Goal: Task Accomplishment & Management: Use online tool/utility

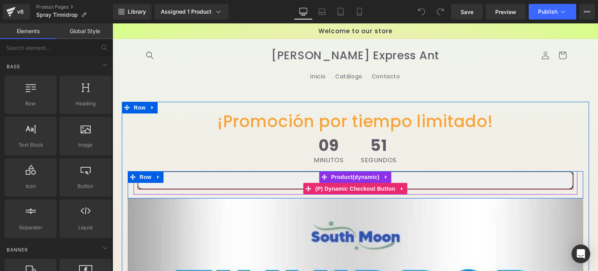
click at [288, 182] on button "Buy it now" at bounding box center [355, 180] width 436 height 18
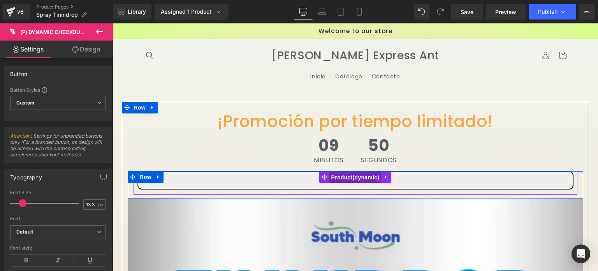
click at [341, 176] on span "Product" at bounding box center [355, 177] width 52 height 12
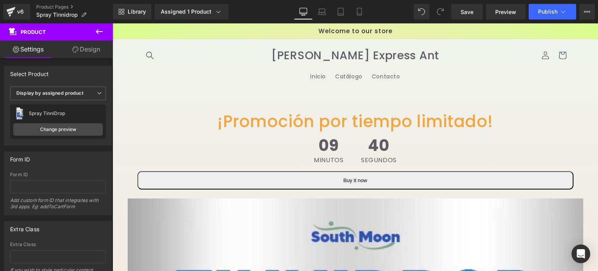
click at [96, 32] on icon at bounding box center [99, 31] width 7 height 5
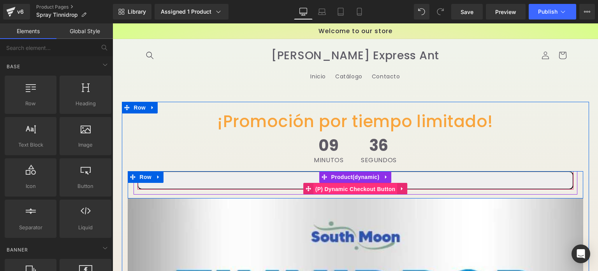
click at [355, 188] on span "(P) Dynamic Checkout Button" at bounding box center [355, 189] width 84 height 12
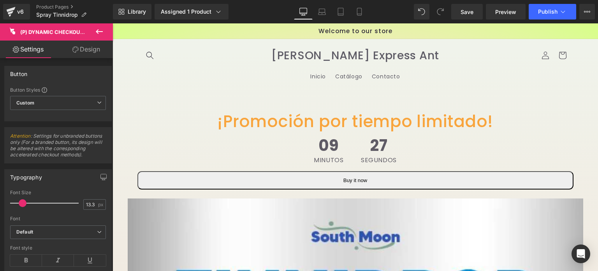
click at [86, 54] on link "Design" at bounding box center [86, 49] width 56 height 18
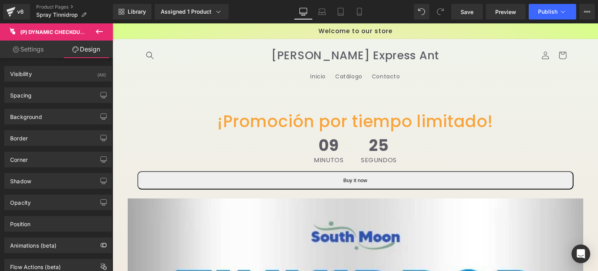
click at [33, 48] on link "Settings" at bounding box center [28, 49] width 56 height 18
type input "100"
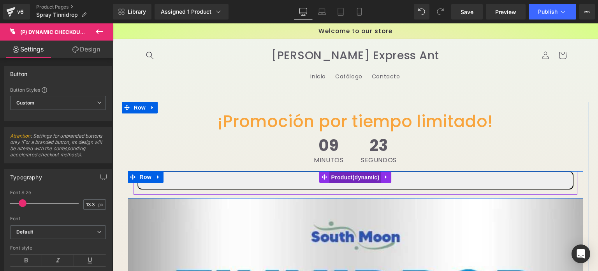
click at [346, 177] on span "Product" at bounding box center [355, 177] width 52 height 12
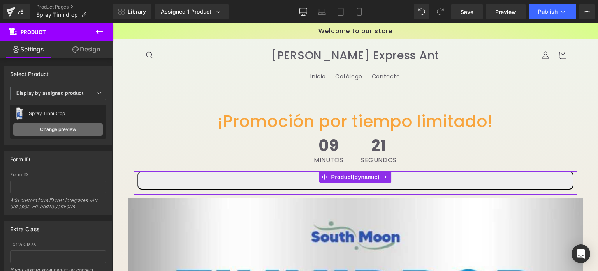
click at [49, 130] on link "Change preview" at bounding box center [58, 129] width 90 height 12
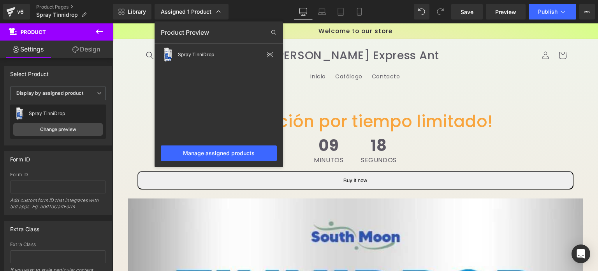
click at [204, 26] on div "Product Preview" at bounding box center [219, 32] width 128 height 12
click at [64, 95] on b "Display by assigned product" at bounding box center [49, 93] width 67 height 6
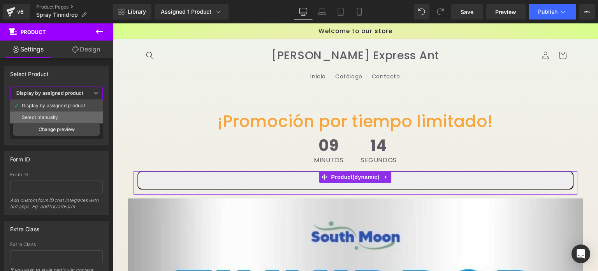
click at [61, 112] on li "Select manually" at bounding box center [56, 117] width 93 height 12
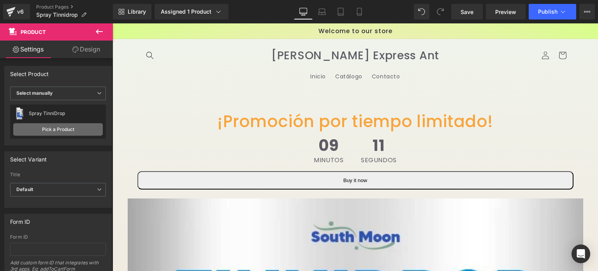
click at [53, 127] on link "Pick a Product" at bounding box center [58, 129] width 90 height 12
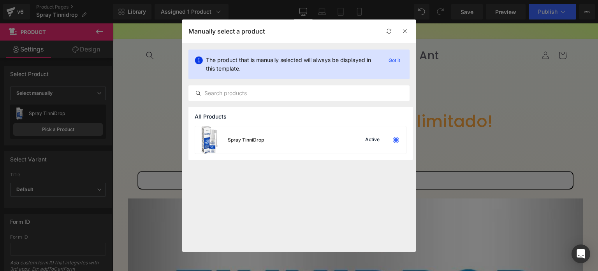
click at [320, 121] on div "All Products" at bounding box center [300, 116] width 224 height 19
click at [318, 127] on div "Spray TinniDrop Active" at bounding box center [300, 139] width 211 height 27
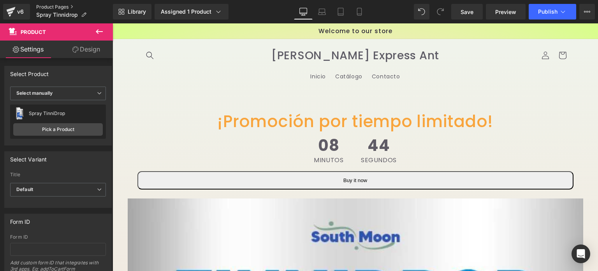
click at [54, 4] on link "Product Pages" at bounding box center [74, 7] width 77 height 6
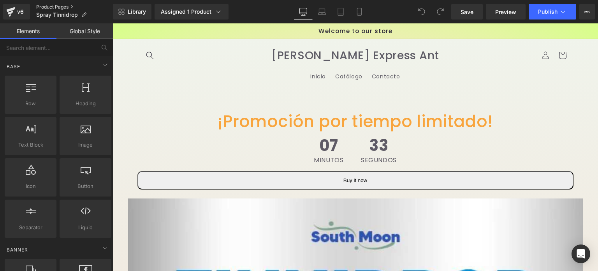
click at [42, 6] on link "Product Pages" at bounding box center [74, 7] width 77 height 6
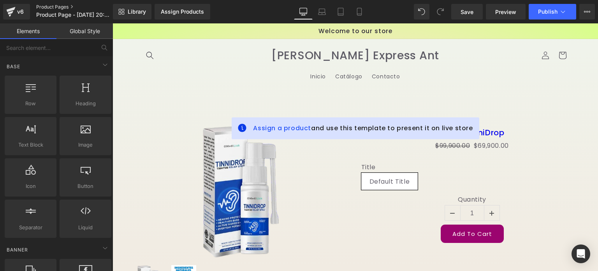
click at [43, 7] on link "Product Pages" at bounding box center [81, 7] width 90 height 6
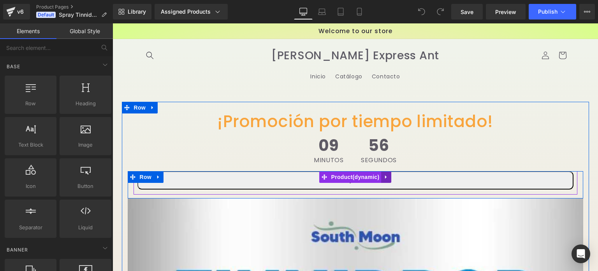
click at [383, 174] on icon at bounding box center [385, 177] width 5 height 6
click at [329, 177] on span "Product" at bounding box center [340, 177] width 52 height 12
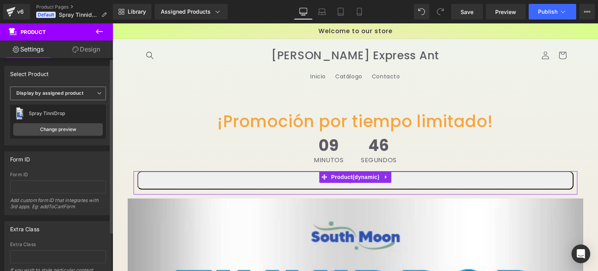
click at [73, 97] on span "Display by assigned product" at bounding box center [58, 93] width 96 height 14
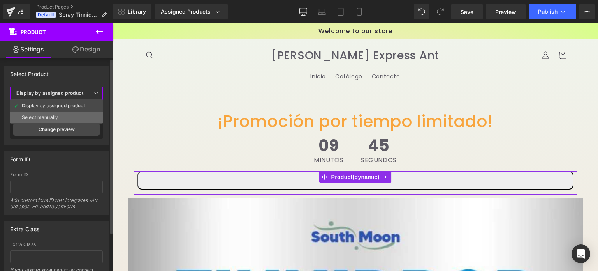
click at [70, 118] on li "Select manually" at bounding box center [56, 117] width 93 height 12
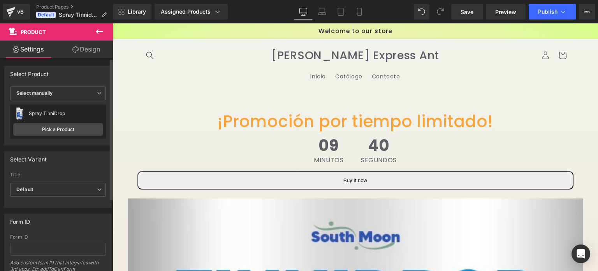
click at [64, 120] on div "Spray TinniDrop Spray TinniDrop Pick a Product" at bounding box center [58, 121] width 96 height 34
click at [61, 127] on link "Pick a Product" at bounding box center [58, 129] width 90 height 12
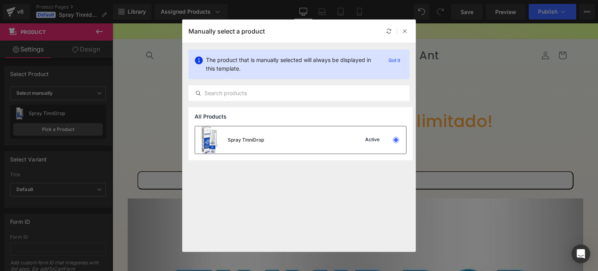
click at [266, 145] on div "Spray TinniDrop Active" at bounding box center [300, 139] width 211 height 27
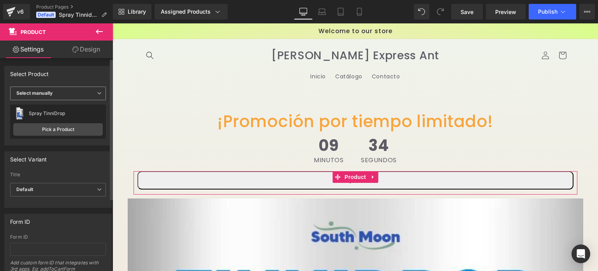
click at [61, 87] on span "Select manually" at bounding box center [58, 93] width 96 height 14
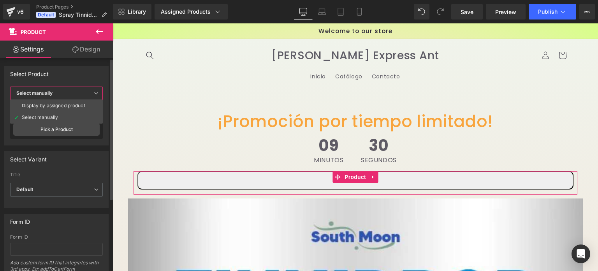
click at [92, 75] on div "Select Product" at bounding box center [57, 73] width 104 height 15
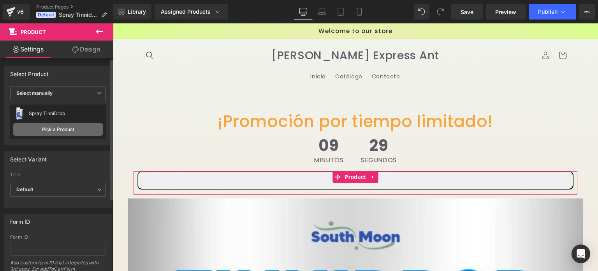
click at [64, 132] on link "Pick a Product" at bounding box center [58, 129] width 90 height 12
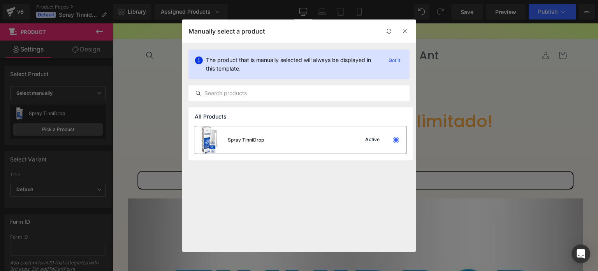
click at [382, 140] on div "Active" at bounding box center [379, 139] width 53 height 11
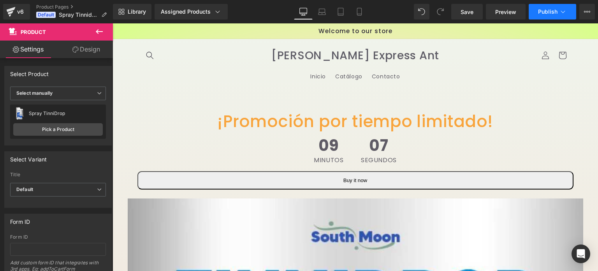
click at [551, 14] on span "Publish" at bounding box center [547, 12] width 19 height 6
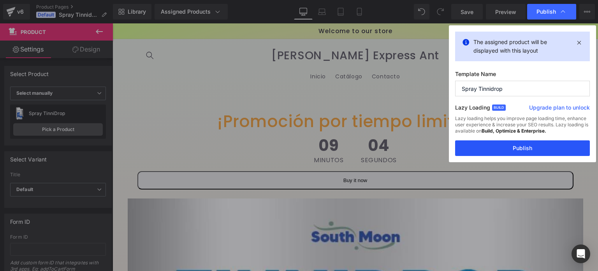
click at [524, 144] on button "Publish" at bounding box center [522, 148] width 135 height 16
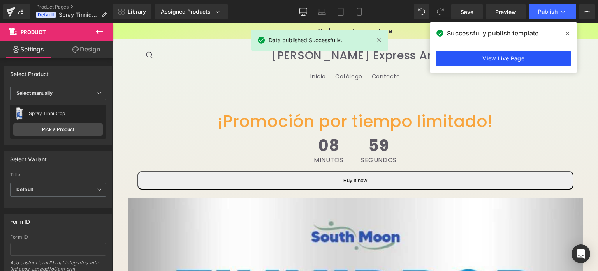
click at [520, 56] on link "View Live Page" at bounding box center [503, 59] width 135 height 16
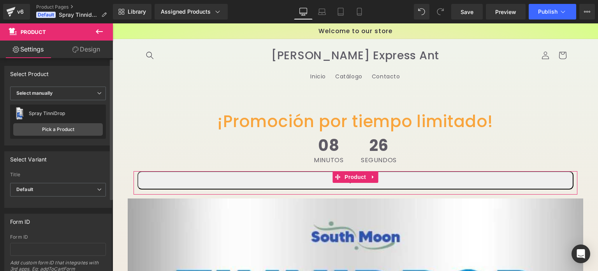
click at [78, 200] on div at bounding box center [58, 202] width 96 height 5
click at [79, 194] on span "Default" at bounding box center [58, 190] width 96 height 14
click at [80, 166] on div "Select Variant auto Title Default Default Title Default Default Default Title" at bounding box center [57, 179] width 107 height 56
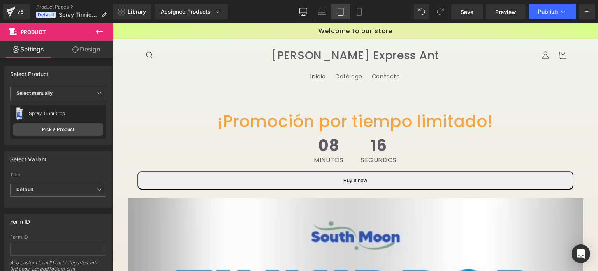
click at [343, 10] on icon at bounding box center [341, 12] width 8 height 8
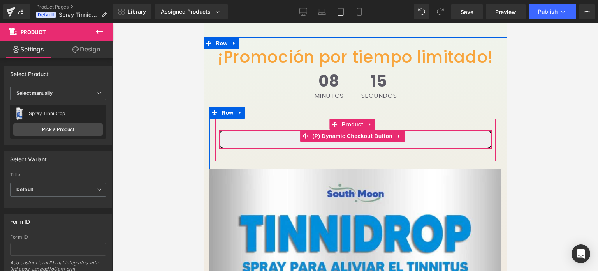
click at [365, 131] on button "Buy it now" at bounding box center [355, 139] width 272 height 18
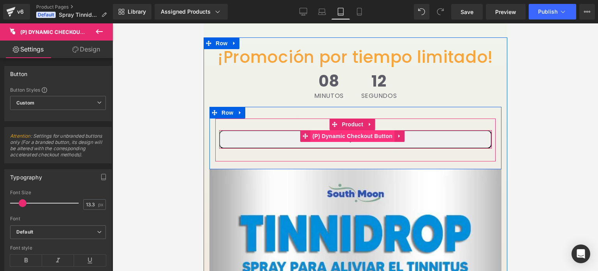
click at [362, 130] on span "(P) Dynamic Checkout Button" at bounding box center [352, 136] width 84 height 12
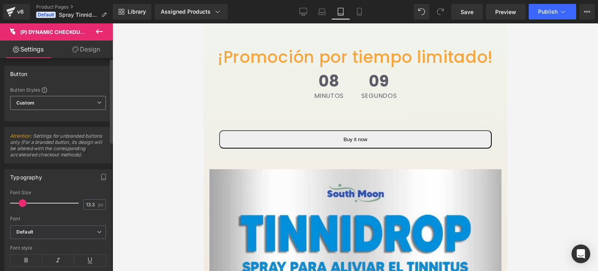
click at [55, 102] on span "Custom Setup Global Style" at bounding box center [58, 103] width 96 height 14
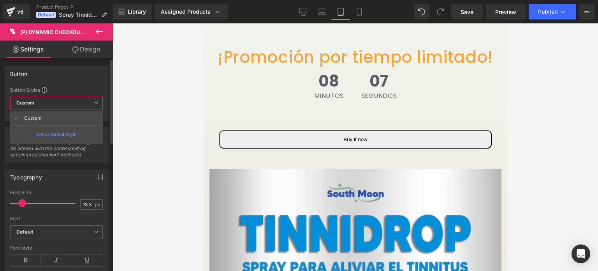
click at [94, 81] on div "Button" at bounding box center [57, 73] width 104 height 15
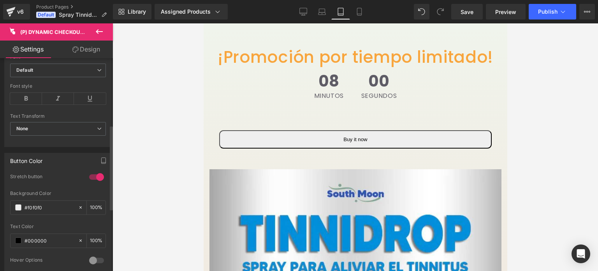
scroll to position [0, 0]
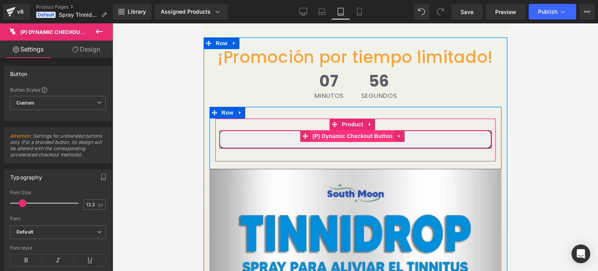
click at [337, 130] on span "(P) Dynamic Checkout Button" at bounding box center [352, 136] width 84 height 12
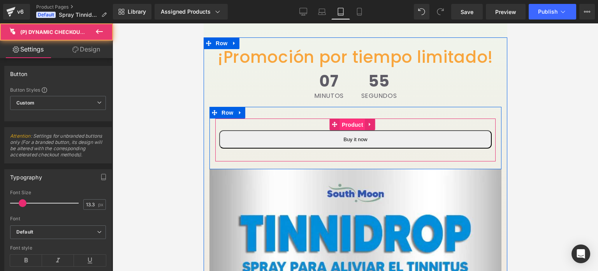
click at [347, 119] on span "Product" at bounding box center [351, 125] width 25 height 12
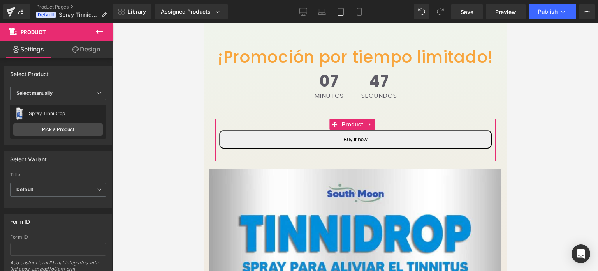
click at [76, 47] on icon at bounding box center [75, 49] width 6 height 6
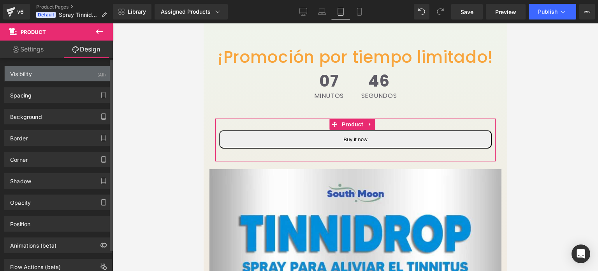
click at [72, 77] on div "Visibility (All)" at bounding box center [58, 73] width 107 height 15
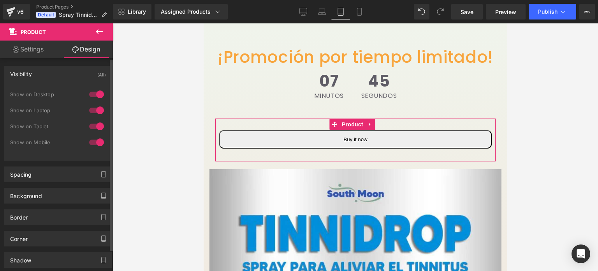
click at [72, 77] on div "Visibility (All)" at bounding box center [58, 73] width 107 height 15
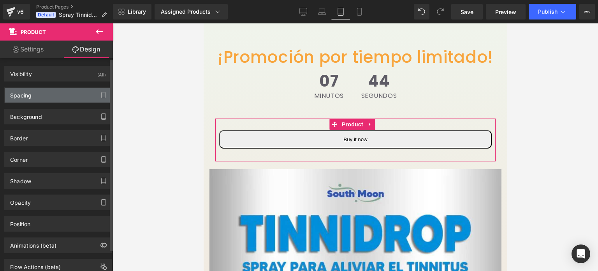
click at [71, 96] on div "Spacing" at bounding box center [58, 95] width 107 height 15
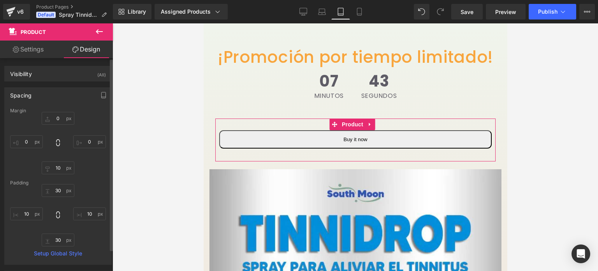
click at [71, 96] on div "Spacing" at bounding box center [58, 95] width 107 height 15
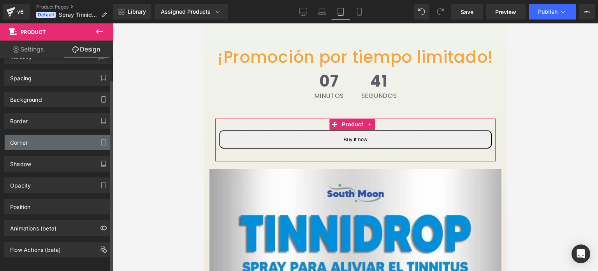
scroll to position [23, 0]
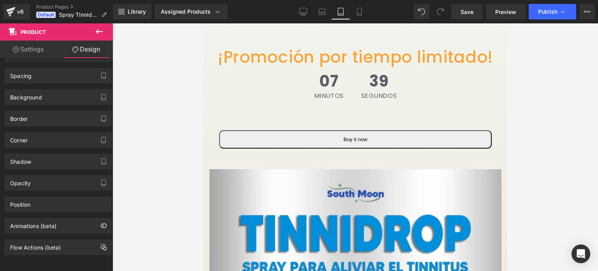
click at [99, 36] on icon at bounding box center [99, 31] width 9 height 9
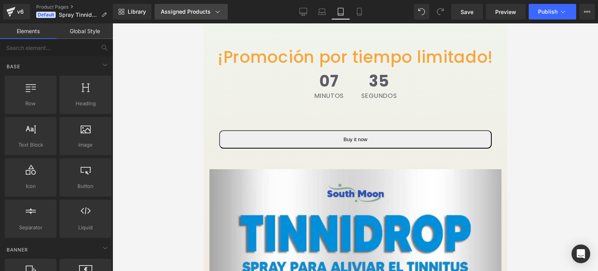
click at [214, 11] on icon at bounding box center [218, 12] width 8 height 8
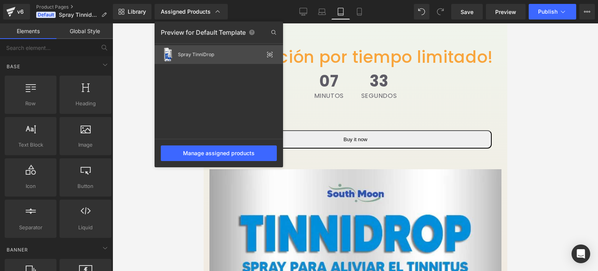
click at [204, 56] on div "Spray TinniDrop" at bounding box center [221, 54] width 86 height 5
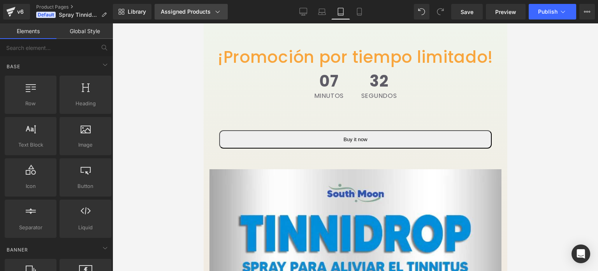
click at [204, 18] on link "Assigned Products" at bounding box center [191, 12] width 73 height 16
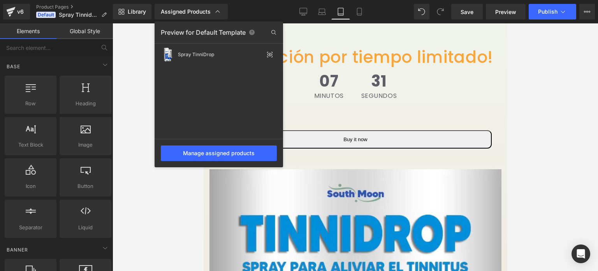
click at [219, 142] on div "Manage assigned products" at bounding box center [219, 153] width 128 height 28
click at [219, 150] on div "Manage assigned products" at bounding box center [219, 153] width 116 height 16
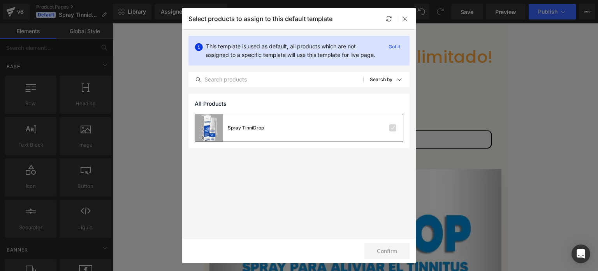
click at [319, 134] on div "Spray TinniDrop" at bounding box center [299, 127] width 208 height 27
click at [406, 19] on icon at bounding box center [405, 19] width 6 height 6
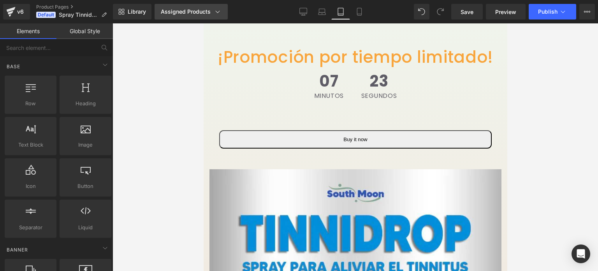
click at [179, 11] on div "Assigned Products" at bounding box center [191, 12] width 61 height 8
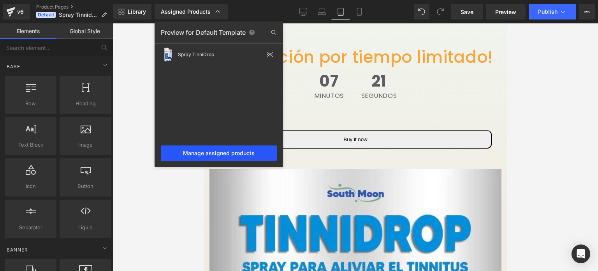
click at [236, 148] on div "Manage assigned products" at bounding box center [219, 153] width 116 height 16
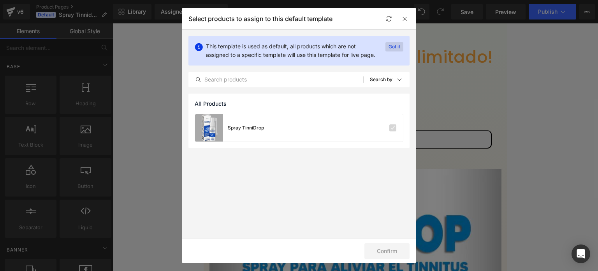
click at [397, 46] on p "Got it" at bounding box center [394, 46] width 18 height 9
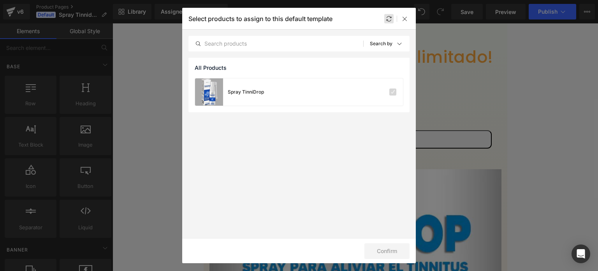
click at [386, 19] on icon at bounding box center [389, 19] width 6 height 6
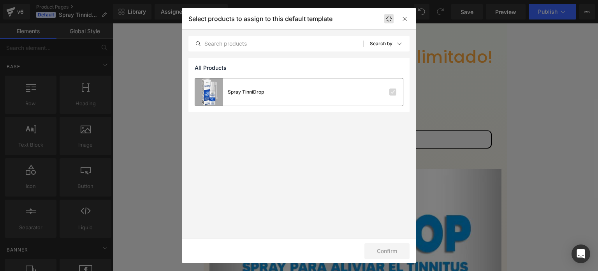
click at [387, 88] on div at bounding box center [379, 92] width 35 height 8
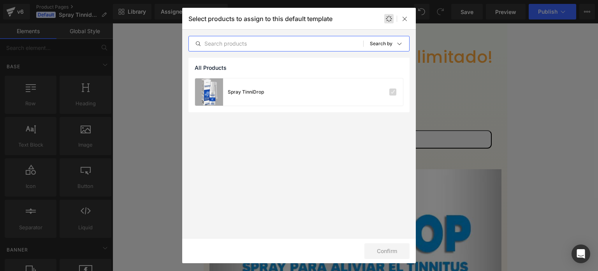
click at [306, 43] on input "text" at bounding box center [276, 43] width 174 height 9
click at [402, 16] on icon at bounding box center [405, 19] width 6 height 6
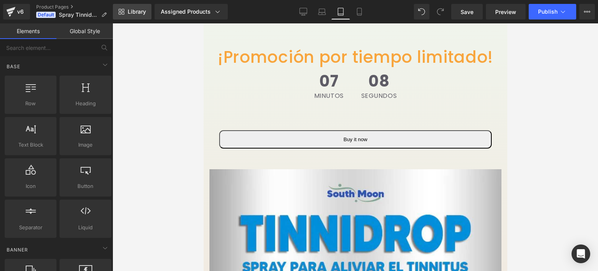
click at [137, 9] on span "Library" at bounding box center [137, 11] width 18 height 7
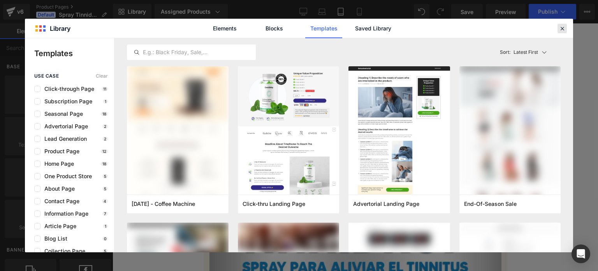
click at [563, 28] on icon at bounding box center [562, 28] width 7 height 7
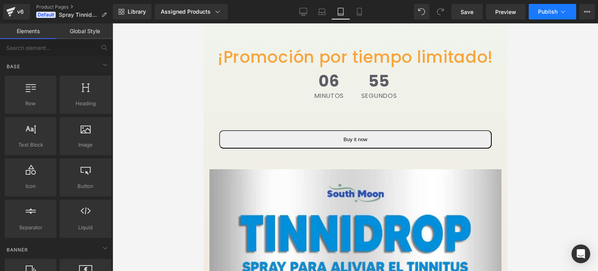
click at [544, 15] on button "Publish" at bounding box center [552, 12] width 47 height 16
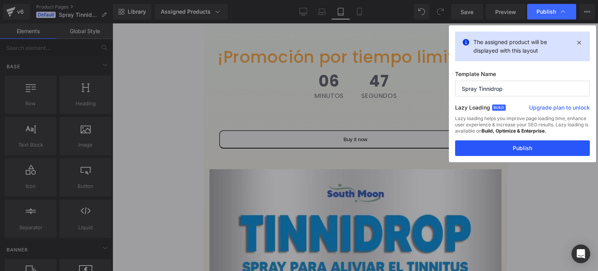
click at [516, 144] on button "Publish" at bounding box center [522, 148] width 135 height 16
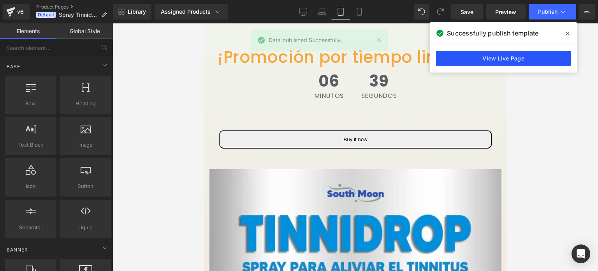
click at [500, 63] on link "View Live Page" at bounding box center [503, 59] width 135 height 16
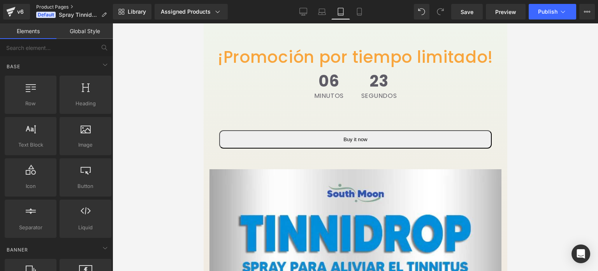
click at [62, 6] on link "Product Pages" at bounding box center [74, 7] width 77 height 6
